Goal: Task Accomplishment & Management: Use online tool/utility

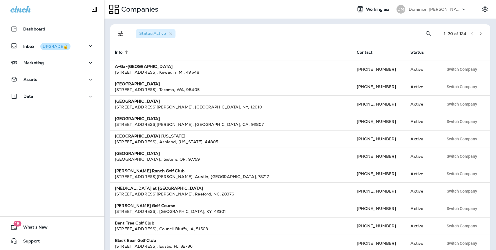
click at [438, 8] on p "Dominion [PERSON_NAME]" at bounding box center [435, 9] width 52 height 5
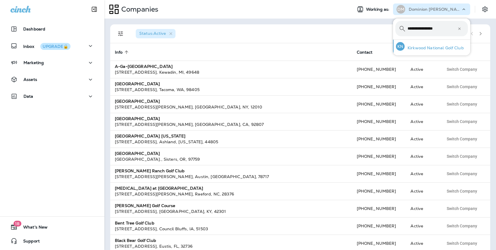
type input "**********"
click at [447, 49] on p "Kirkwood National Golf Club" at bounding box center [434, 48] width 59 height 5
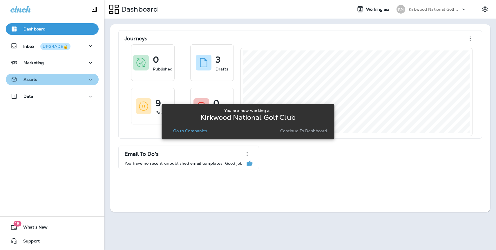
click at [39, 80] on div "Assets" at bounding box center [52, 79] width 84 height 7
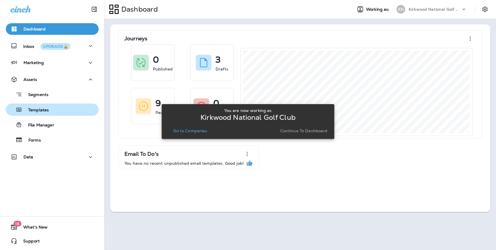
click at [45, 111] on p "Templates" at bounding box center [35, 111] width 26 height 6
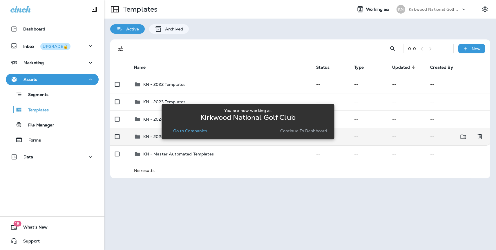
click at [150, 140] on td "KN - 2025 Templates" at bounding box center [220, 136] width 183 height 17
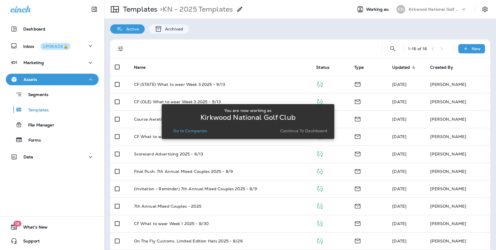
click at [310, 130] on p "Continue to Dashboard" at bounding box center [303, 131] width 47 height 5
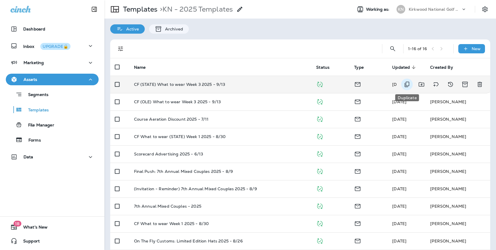
click at [409, 85] on icon "Duplicate" at bounding box center [407, 84] width 7 height 7
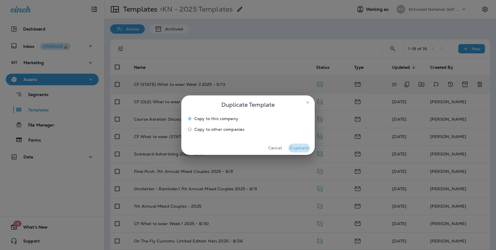
click at [302, 147] on button "Duplicate" at bounding box center [299, 148] width 22 height 9
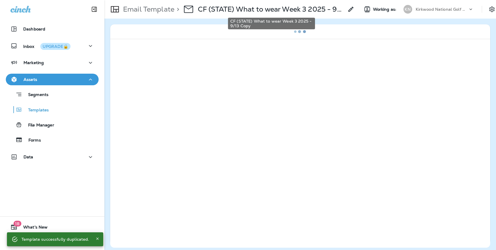
click at [255, 12] on p "CF (STATE) What to wear Week 3 2025 - 9/13 Copy" at bounding box center [271, 9] width 146 height 9
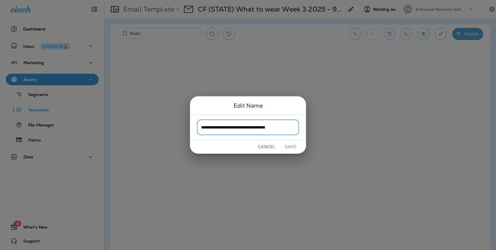
type input "**********"
click at [292, 147] on button "Save" at bounding box center [291, 146] width 22 height 9
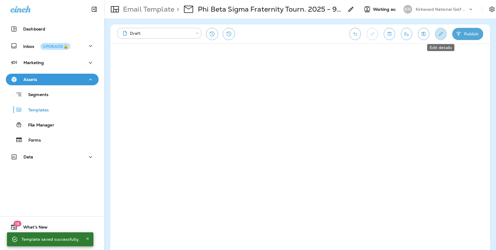
click at [439, 34] on icon "Edit details" at bounding box center [441, 34] width 6 height 6
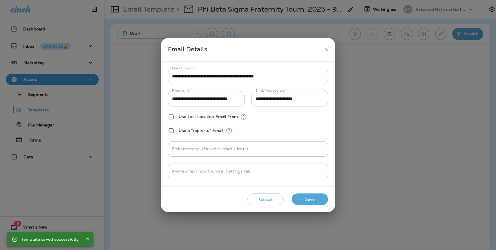
click at [395, 118] on div "**********" at bounding box center [248, 125] width 496 height 250
click at [388, 88] on div "**********" at bounding box center [248, 125] width 496 height 250
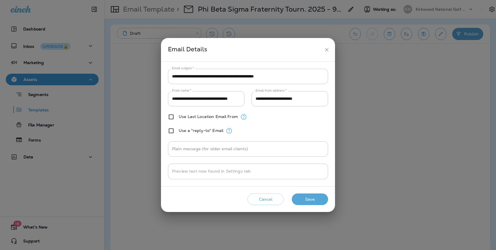
click at [269, 200] on button "Cancel" at bounding box center [266, 200] width 36 height 12
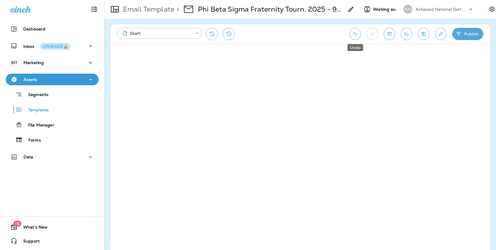
click at [358, 36] on icon "Undo" at bounding box center [355, 34] width 6 height 6
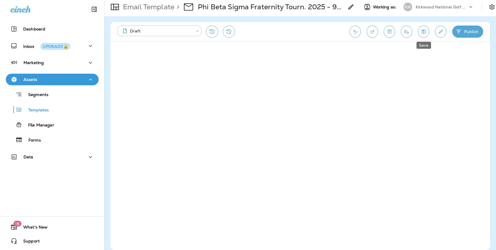
click at [426, 33] on icon "Save" at bounding box center [424, 32] width 6 height 6
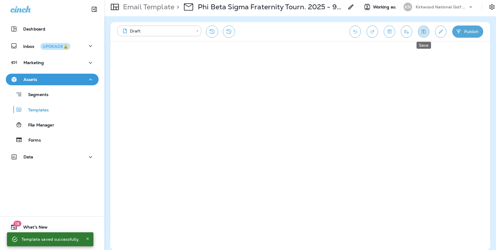
click at [419, 30] on button "Save" at bounding box center [423, 32] width 11 height 12
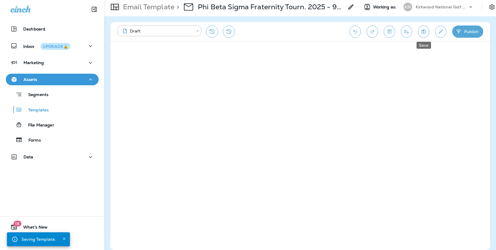
click at [425, 32] on icon "Save" at bounding box center [424, 32] width 4 height 4
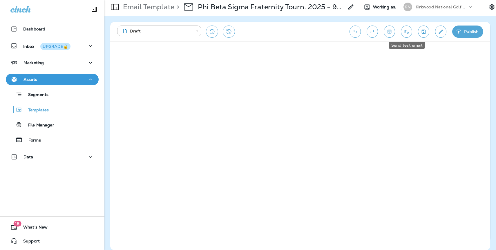
click at [407, 33] on icon "Send test email" at bounding box center [407, 32] width 6 height 6
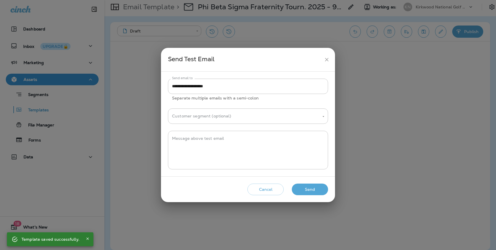
click at [314, 191] on button "Send" at bounding box center [310, 190] width 36 height 12
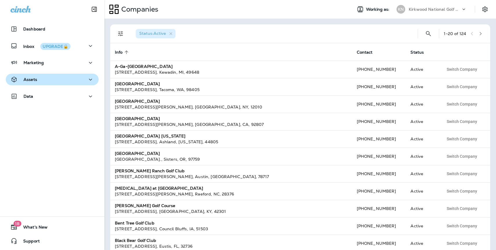
click at [23, 80] on div "Assets" at bounding box center [23, 79] width 27 height 7
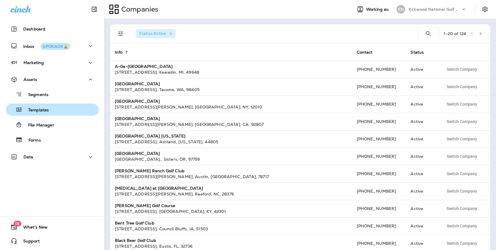
click at [46, 109] on p "Templates" at bounding box center [35, 111] width 26 height 6
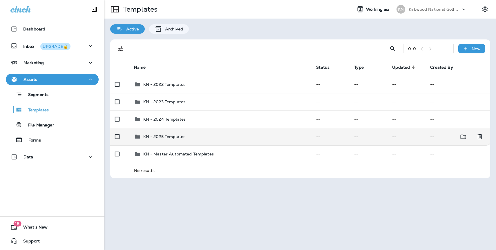
click at [161, 135] on p "KN - 2025 Templates" at bounding box center [164, 136] width 42 height 5
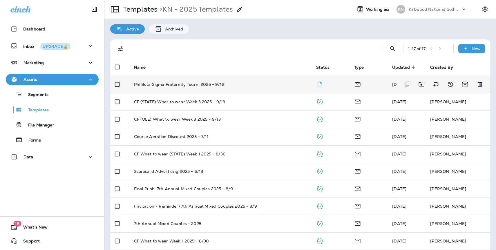
click at [225, 84] on div "Phi Beta Sigma Fraternity Tourn. 2025 - 9/12" at bounding box center [220, 84] width 173 height 5
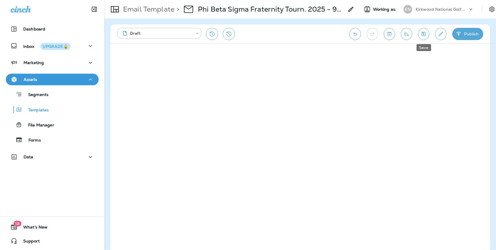
drag, startPoint x: 425, startPoint y: 34, endPoint x: 418, endPoint y: 35, distance: 6.7
click at [425, 34] on icon "Save" at bounding box center [424, 34] width 6 height 6
click at [406, 37] on button "Send test email" at bounding box center [406, 34] width 11 height 12
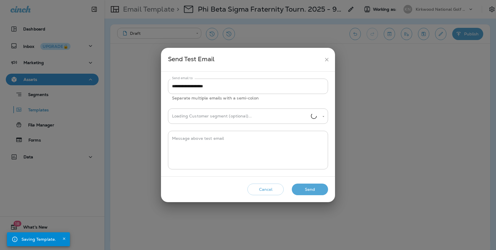
click at [306, 187] on button "Send" at bounding box center [310, 190] width 36 height 12
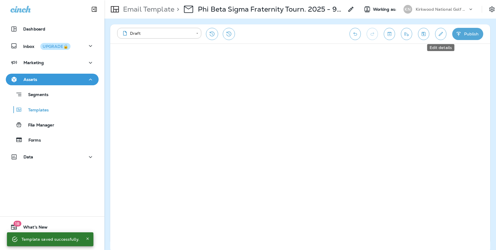
click at [439, 33] on icon "Edit details" at bounding box center [441, 34] width 6 height 6
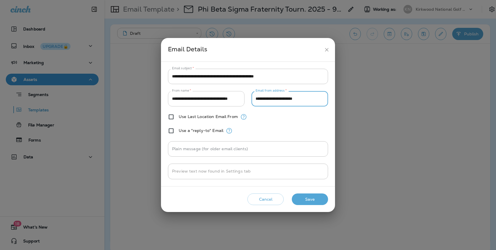
drag, startPoint x: 319, startPoint y: 98, endPoint x: 243, endPoint y: 98, distance: 75.7
click at [243, 98] on div "**********" at bounding box center [248, 98] width 160 height 15
click at [285, 32] on div "**********" at bounding box center [248, 125] width 496 height 250
click at [307, 199] on button "Save" at bounding box center [310, 200] width 36 height 12
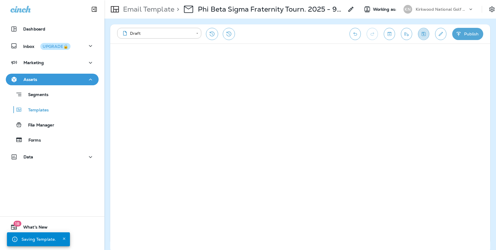
click at [422, 37] on icon "Save" at bounding box center [424, 34] width 6 height 6
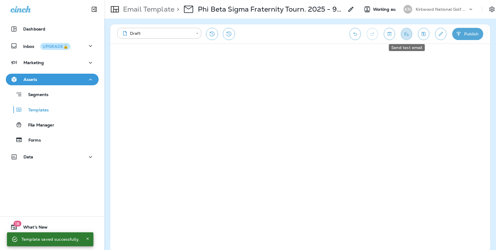
click at [409, 34] on icon "Send test email" at bounding box center [407, 34] width 6 height 6
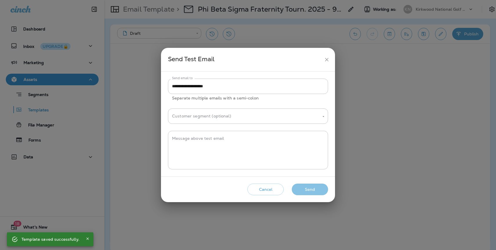
click at [307, 188] on button "Send" at bounding box center [310, 190] width 36 height 12
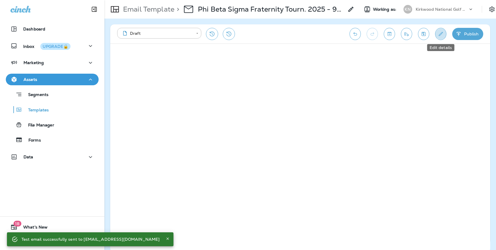
click at [441, 35] on icon "Edit details" at bounding box center [441, 34] width 6 height 6
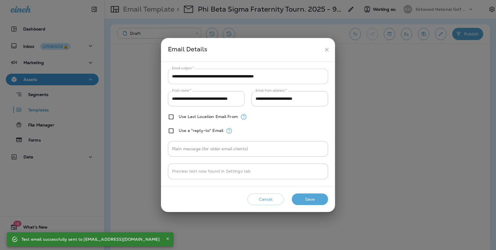
click at [207, 78] on input "**********" at bounding box center [248, 76] width 160 height 15
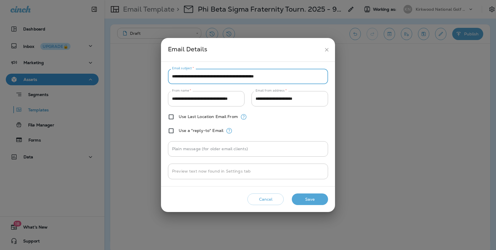
drag, startPoint x: 294, startPoint y: 77, endPoint x: 167, endPoint y: 77, distance: 127.1
click at [167, 77] on div "**********" at bounding box center [248, 124] width 174 height 124
type input "**********"
click at [305, 198] on button "Save" at bounding box center [310, 200] width 36 height 12
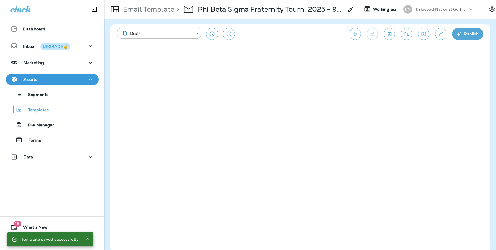
click at [411, 33] on button "Send test email" at bounding box center [406, 34] width 11 height 12
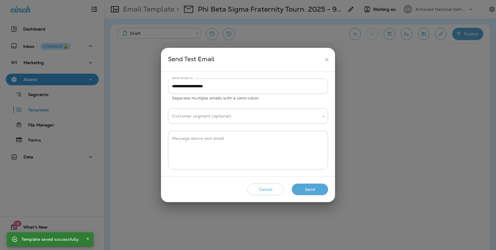
click at [315, 183] on div "Cancel Send" at bounding box center [248, 189] width 165 height 17
click at [308, 189] on button "Send" at bounding box center [310, 190] width 36 height 12
